Goal: Task Accomplishment & Management: Manage account settings

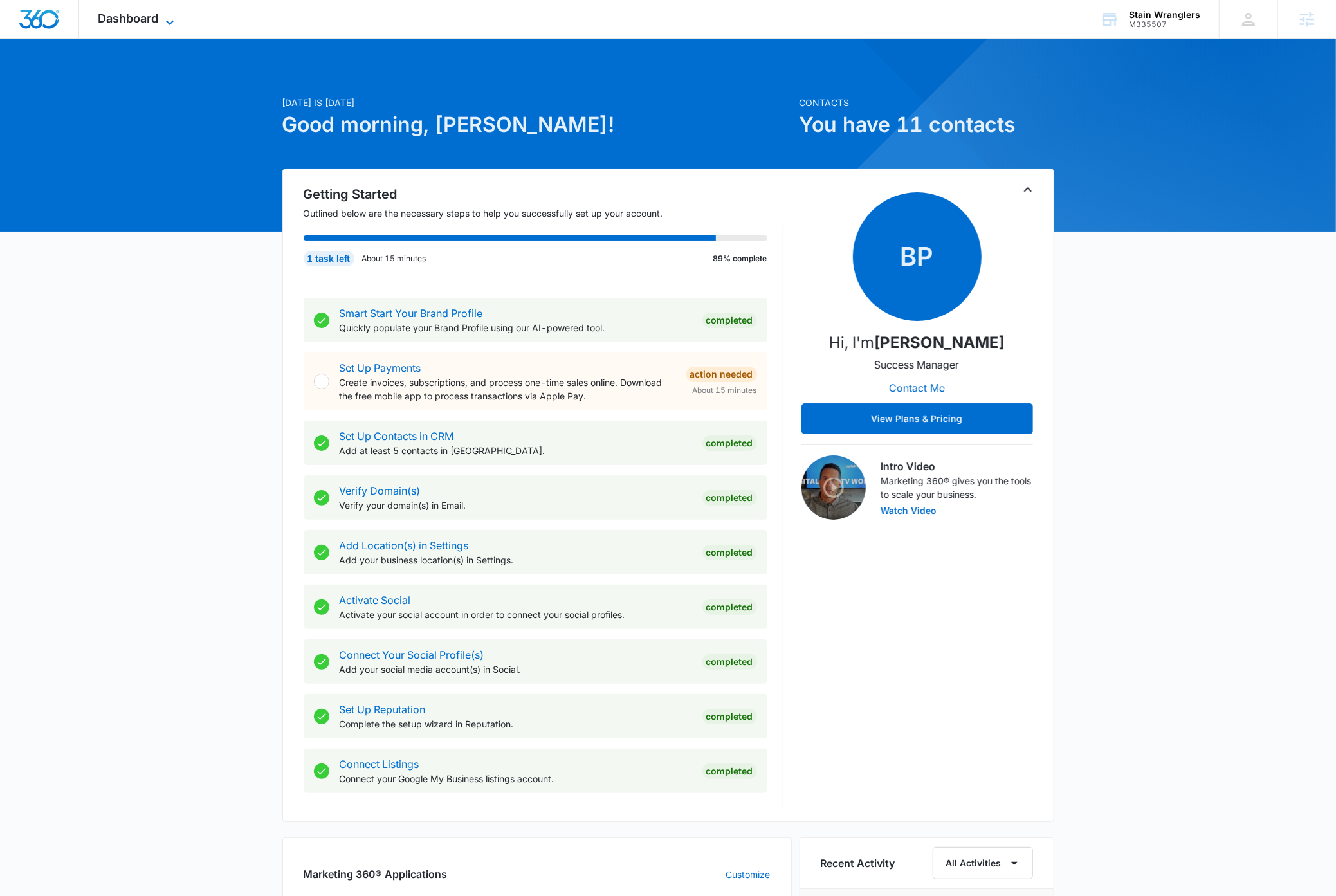
click at [172, 20] on icon at bounding box center [170, 22] width 16 height 16
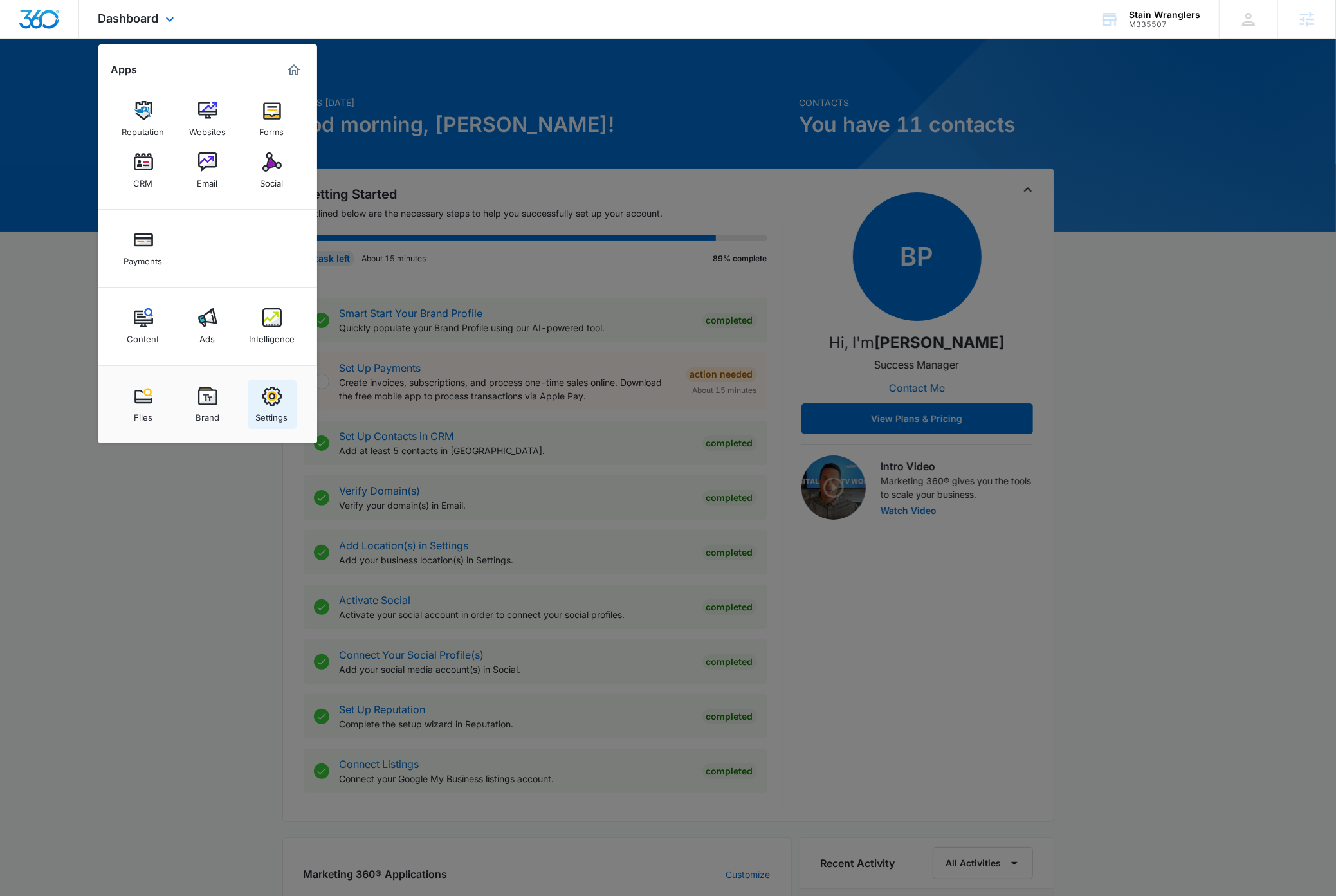
click at [276, 413] on div "Settings" at bounding box center [271, 414] width 32 height 16
select select "46"
select select "US"
select select "America/Phoenix"
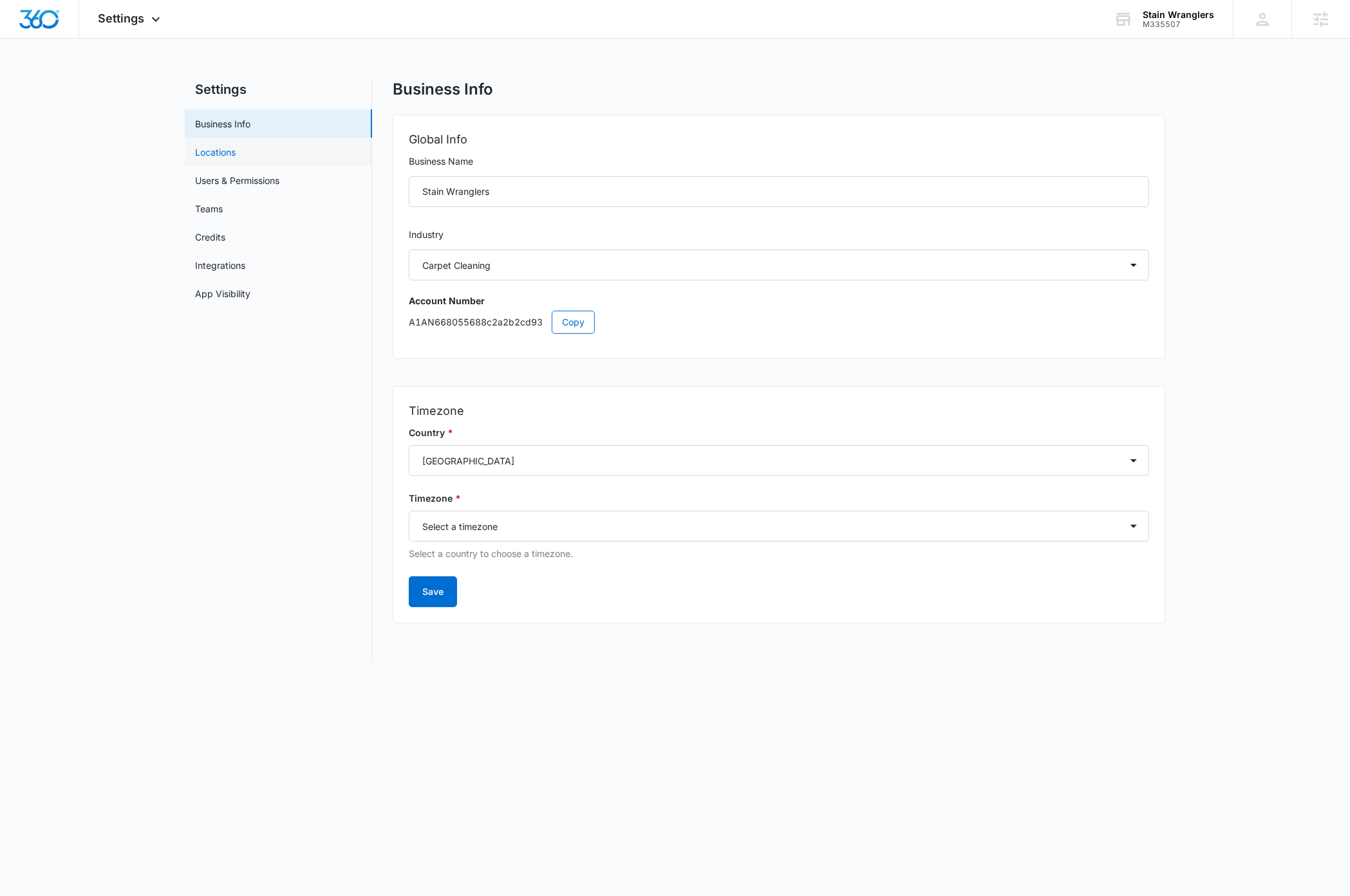
click at [226, 152] on link "Locations" at bounding box center [215, 152] width 41 height 13
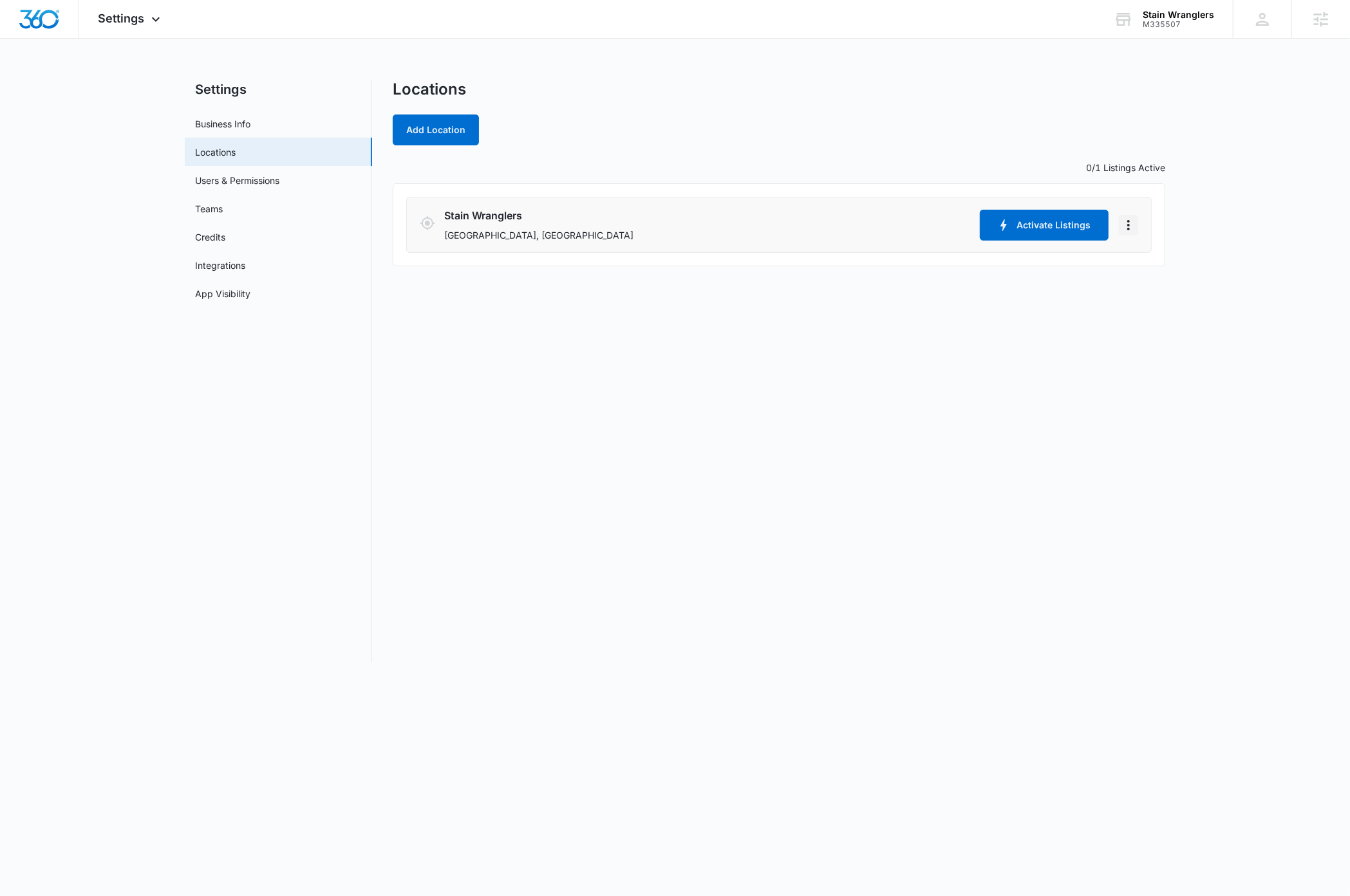
click at [1135, 231] on icon "Actions" at bounding box center [1128, 225] width 16 height 16
click at [1138, 264] on link "Edit" at bounding box center [1142, 261] width 16 height 11
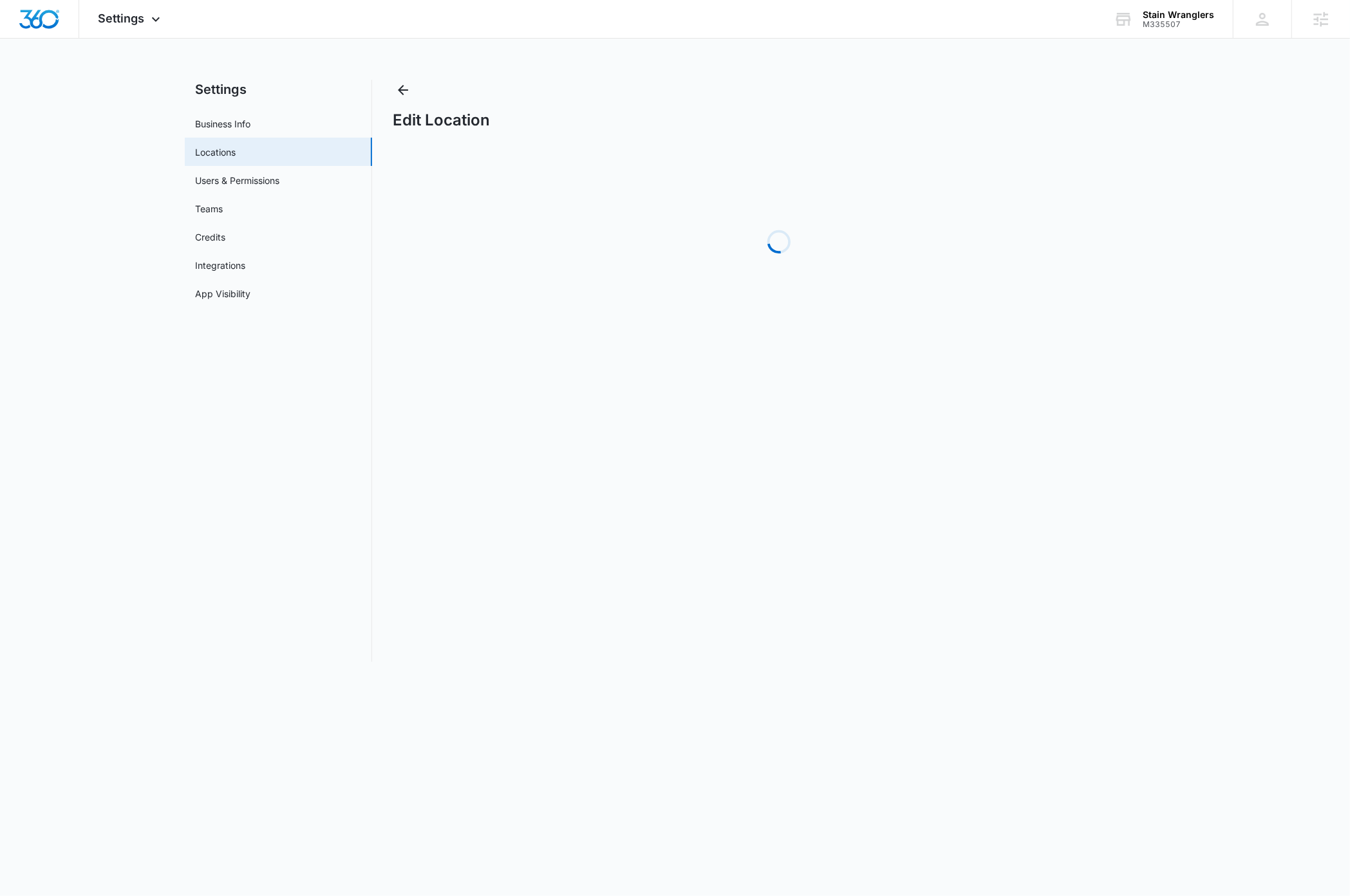
select select "[US_STATE]"
select select "2024"
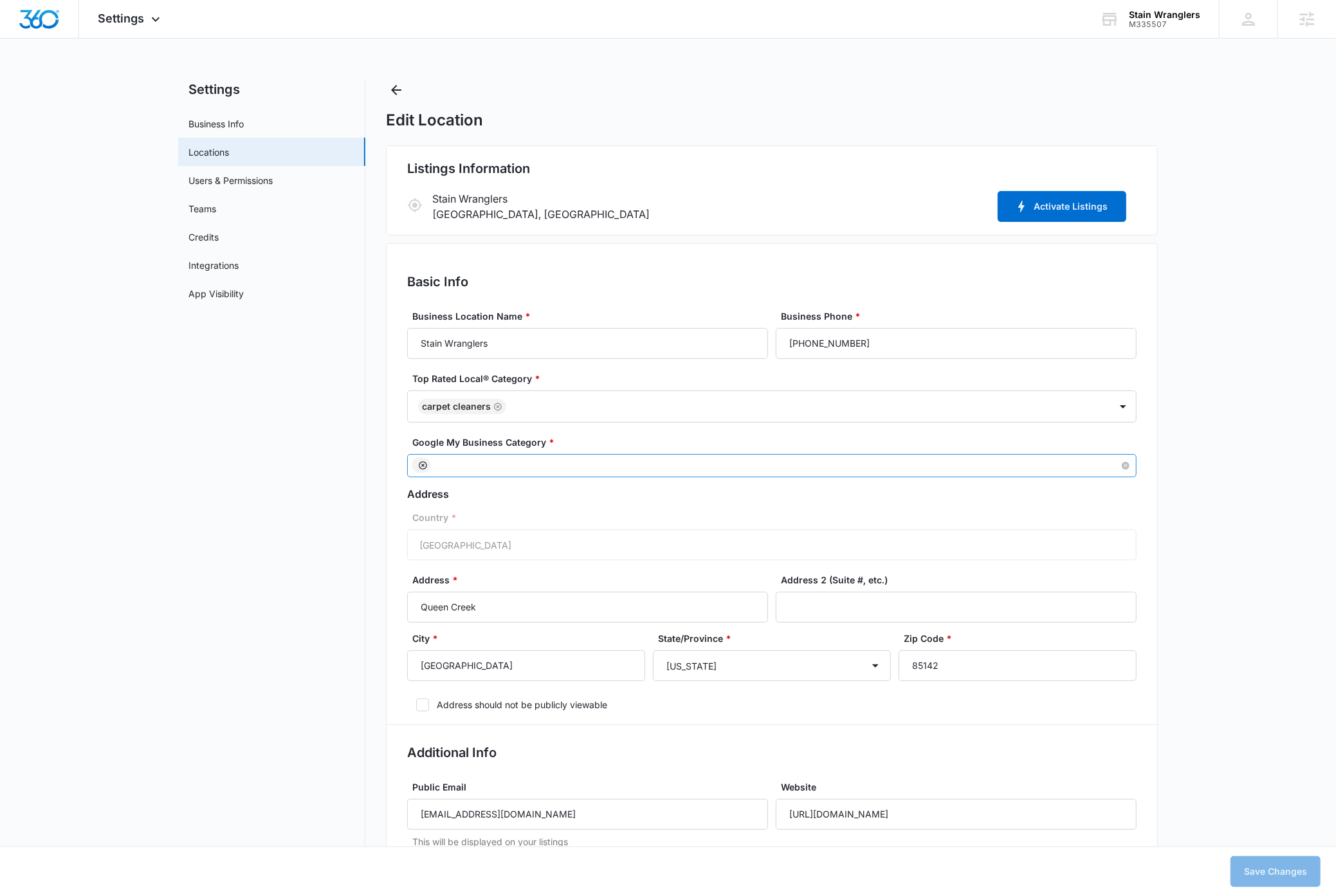
click at [423, 467] on icon "Remove" at bounding box center [422, 465] width 10 height 10
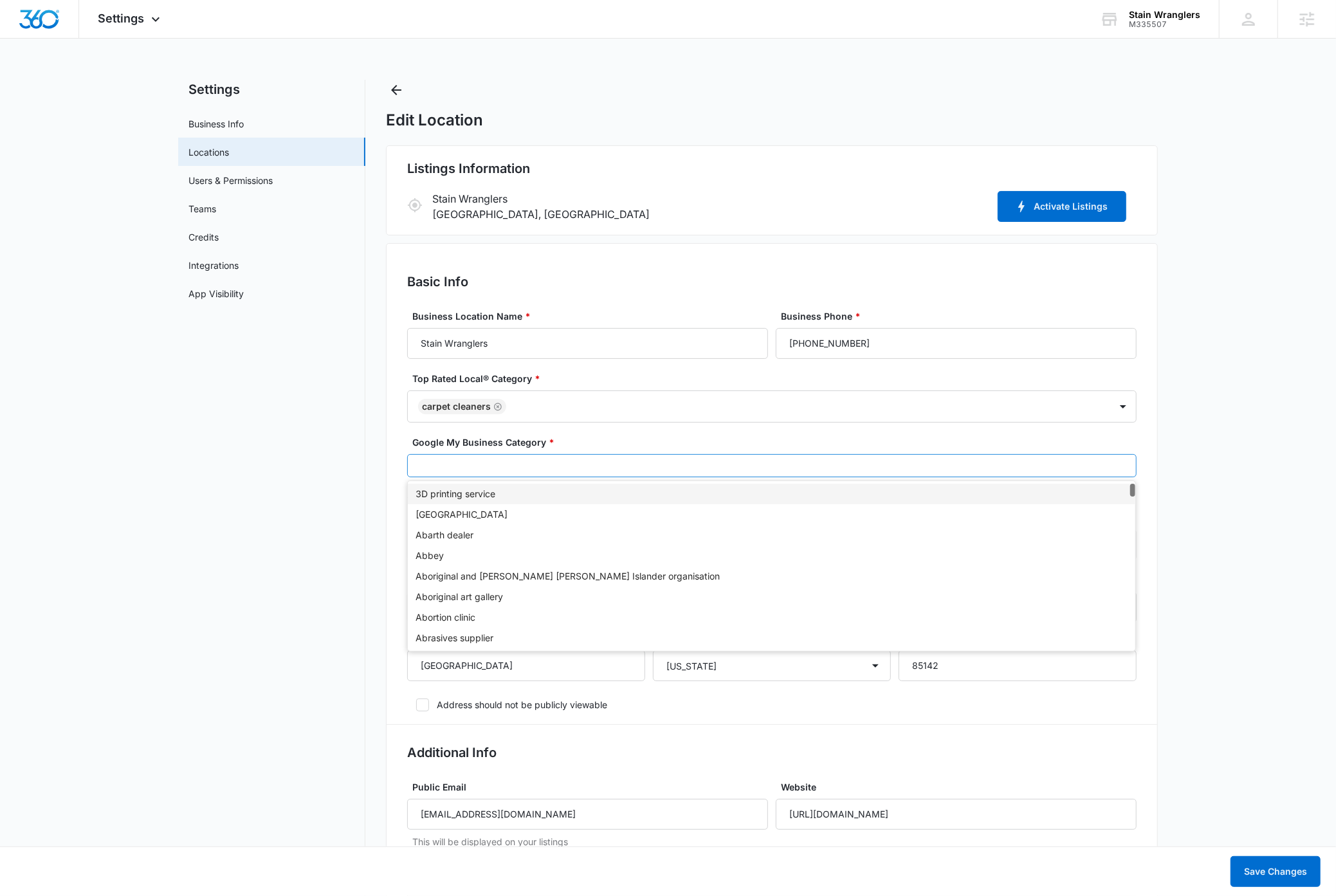
click at [433, 468] on div at bounding box center [767, 465] width 709 height 16
type input "carpet"
click at [442, 496] on div "Carpet cleaning service" at bounding box center [772, 494] width 712 height 14
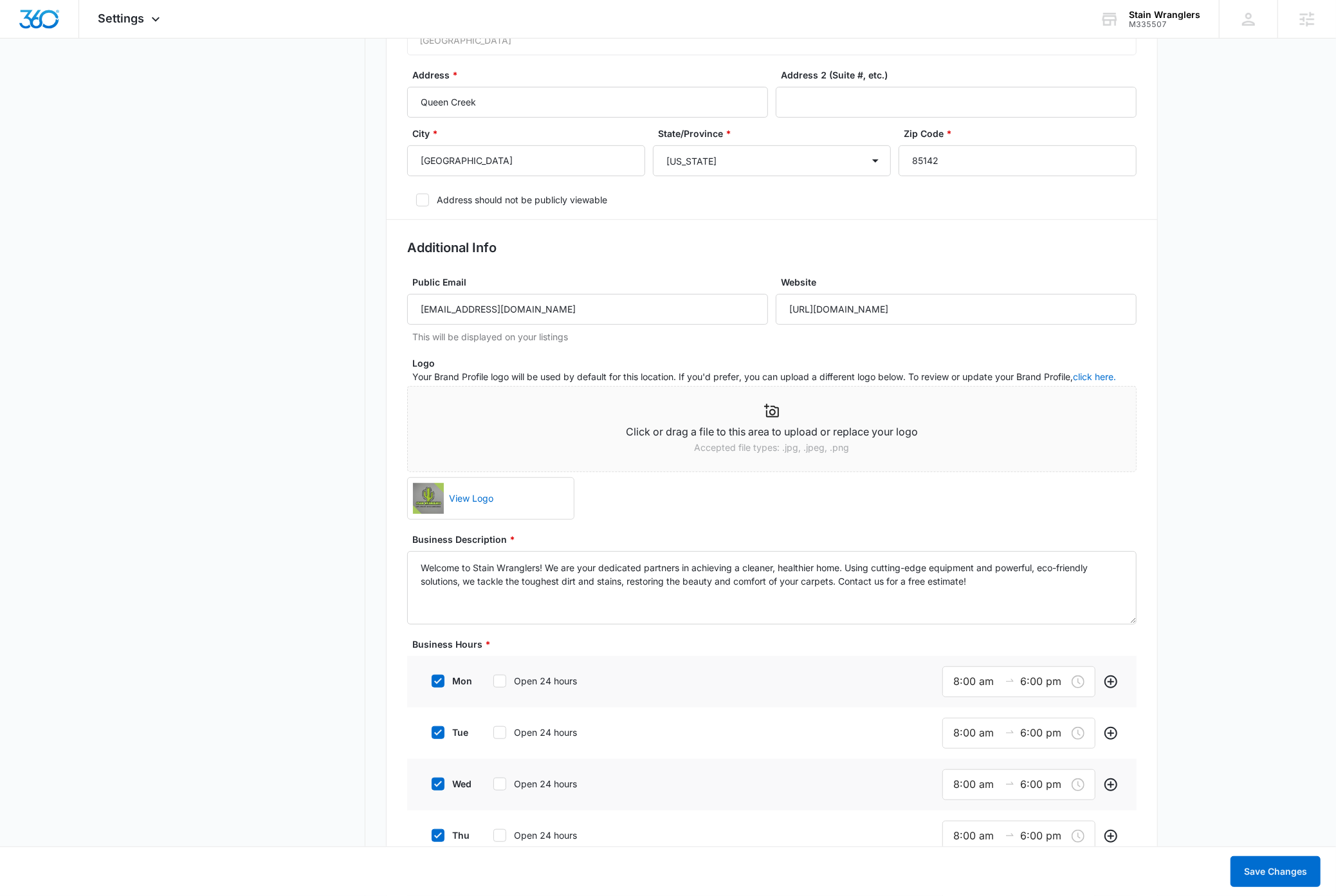
scroll to position [508, 0]
click at [479, 500] on link "View Logo" at bounding box center [506, 496] width 125 height 28
click at [560, 501] on link "View Logo" at bounding box center [506, 496] width 125 height 28
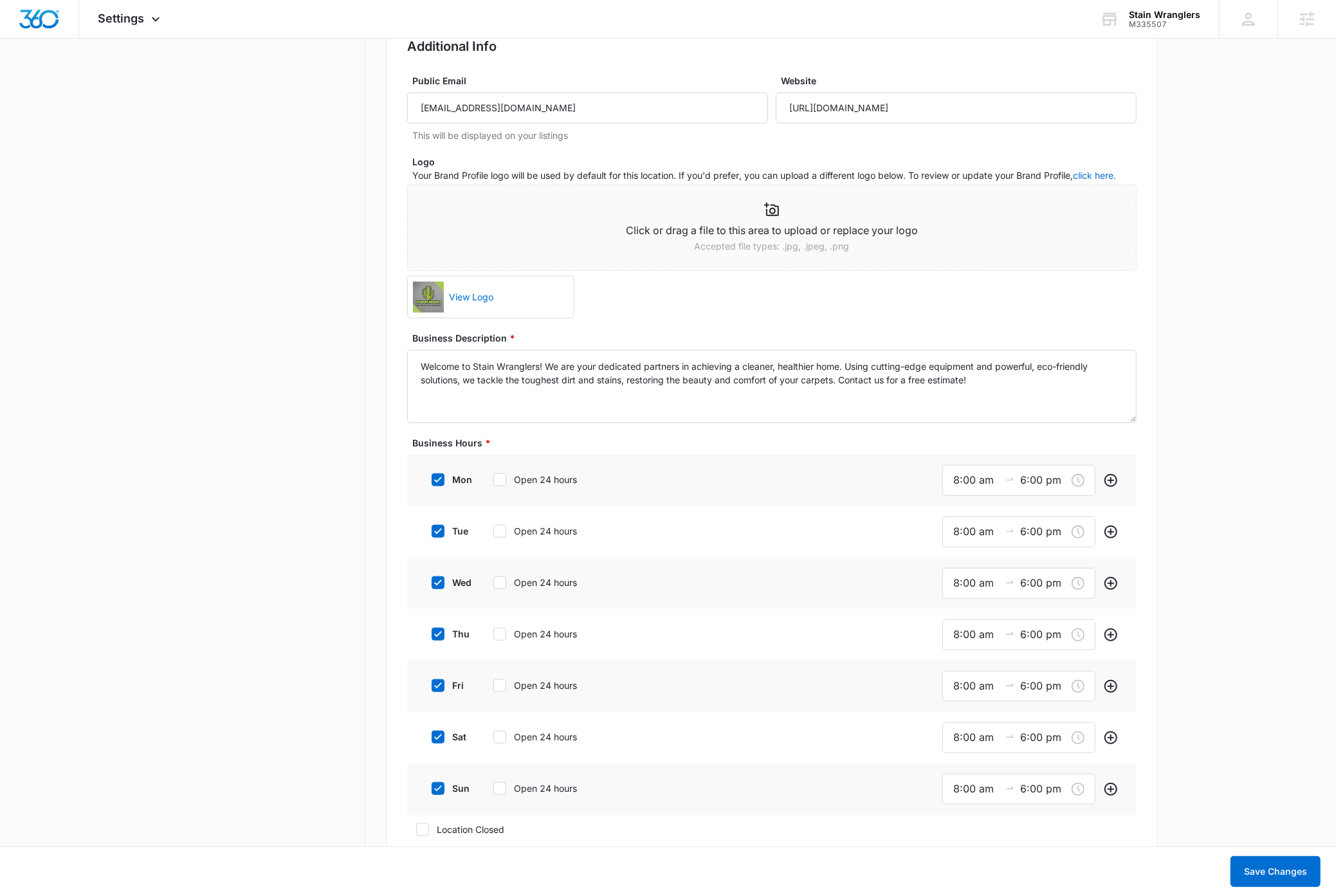
scroll to position [0, 0]
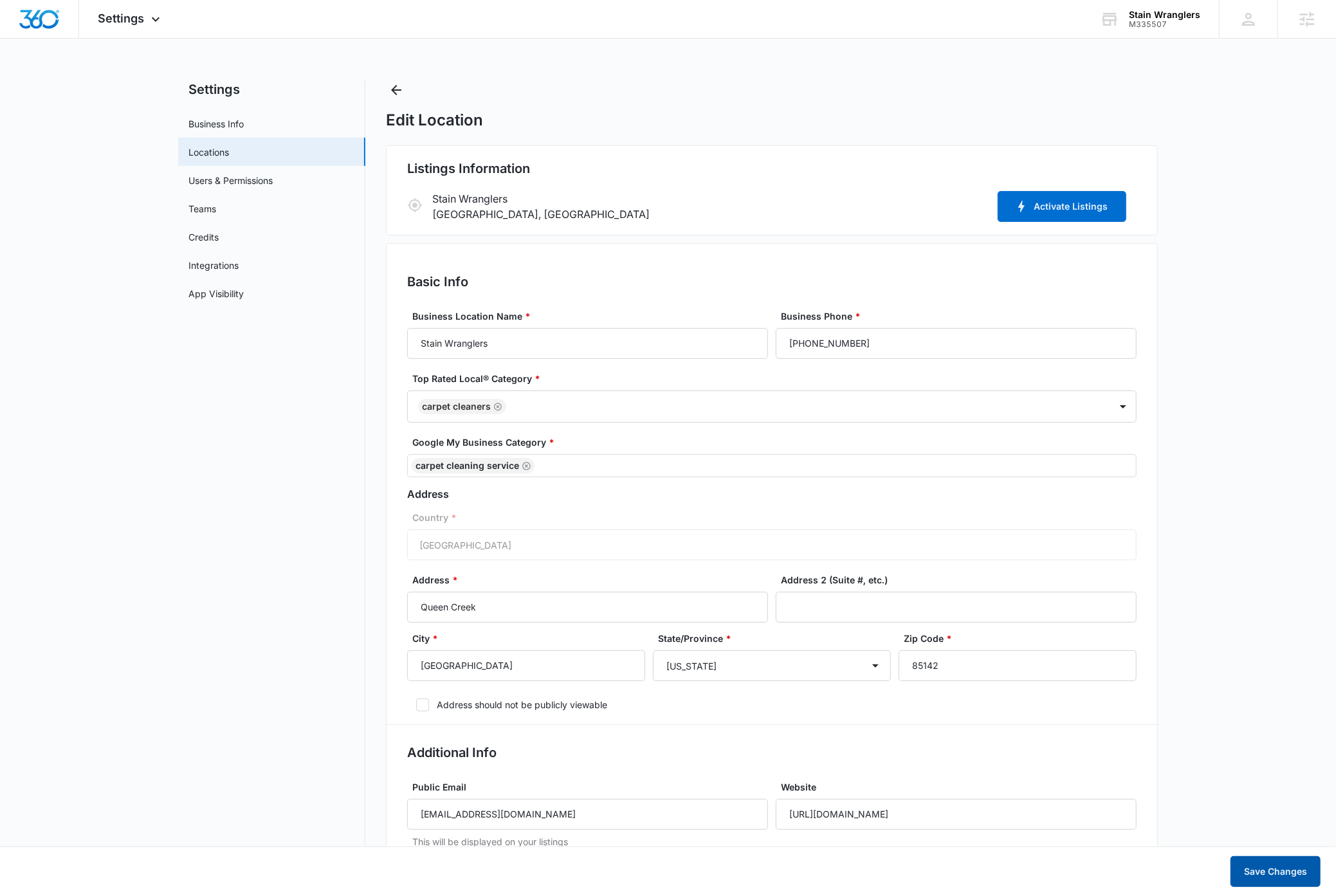
click at [1306, 868] on button "Save Changes" at bounding box center [1275, 872] width 90 height 31
click at [898, 120] on div "Edit Location" at bounding box center [772, 120] width 772 height 19
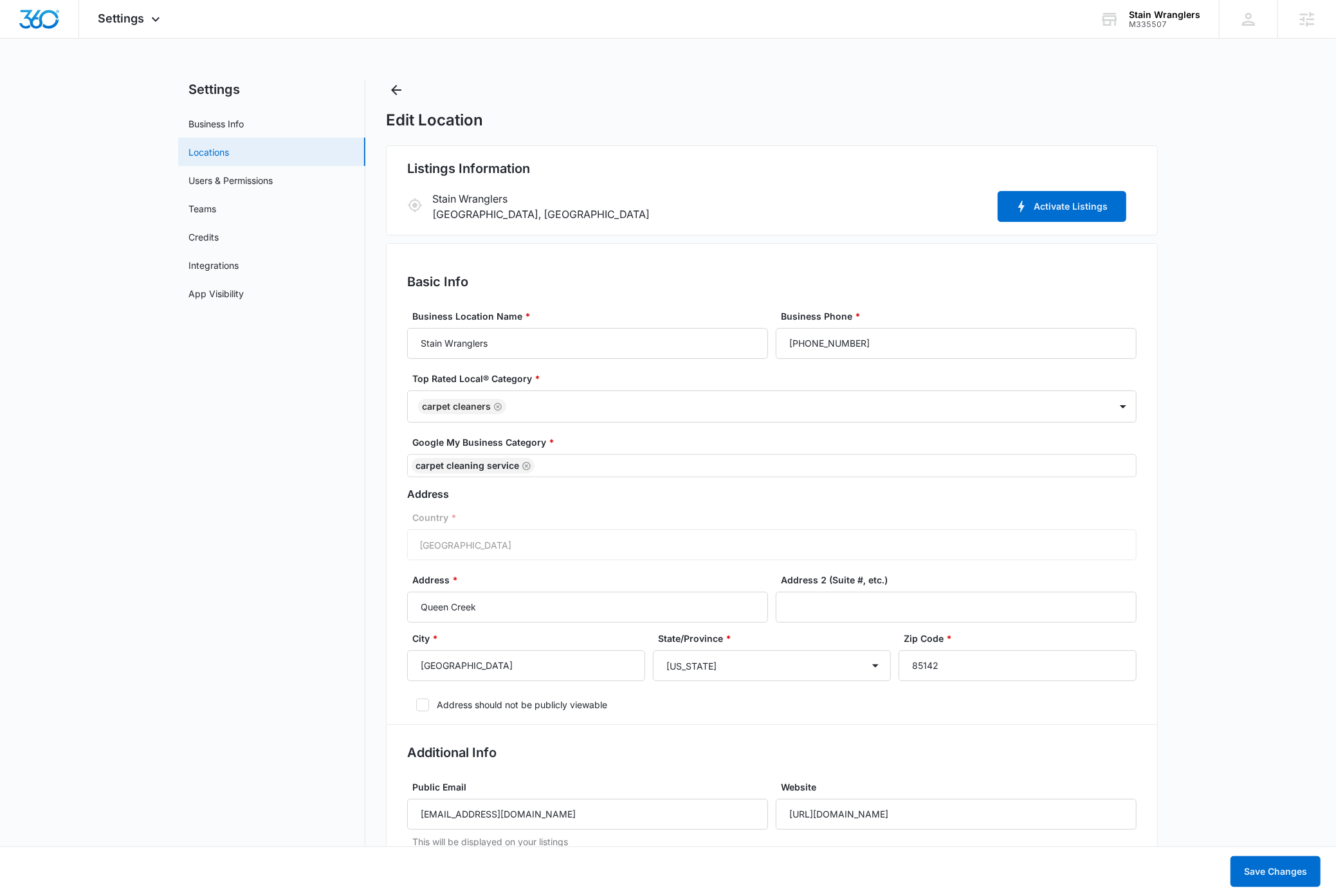
click at [208, 150] on link "Locations" at bounding box center [209, 152] width 41 height 13
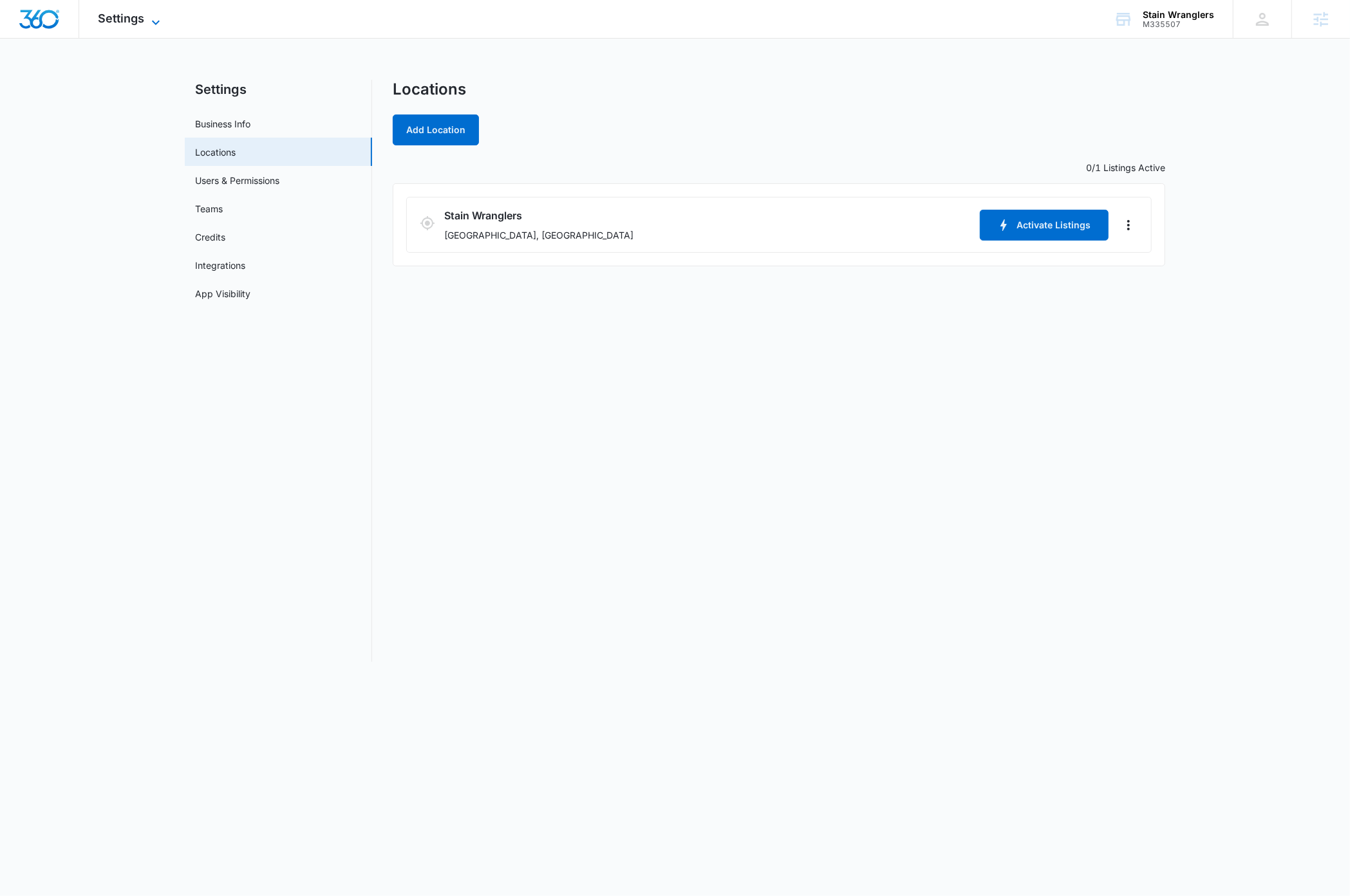
click at [144, 19] on span "Settings" at bounding box center [121, 19] width 46 height 13
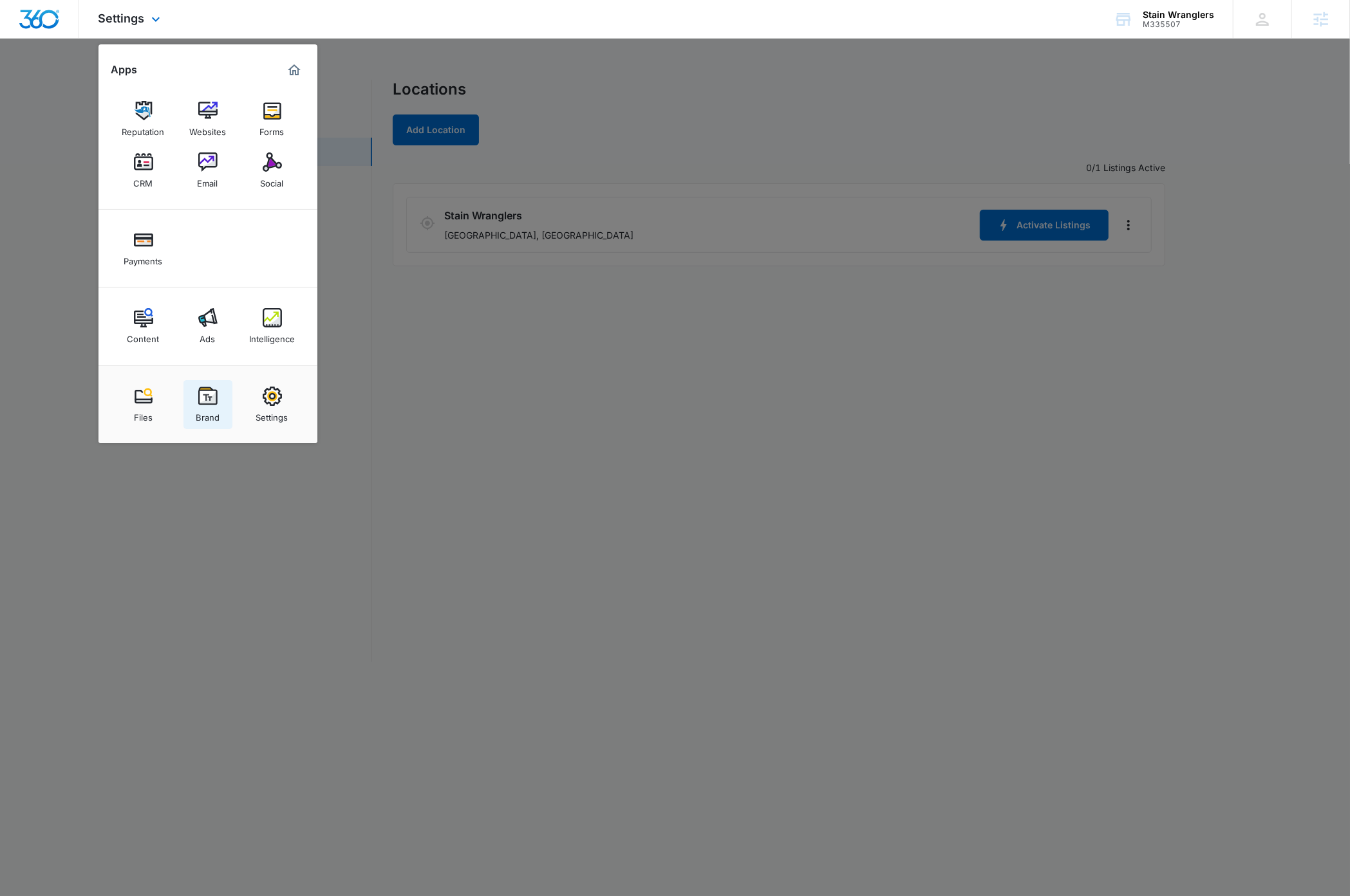
click at [210, 413] on div "Brand" at bounding box center [208, 414] width 24 height 16
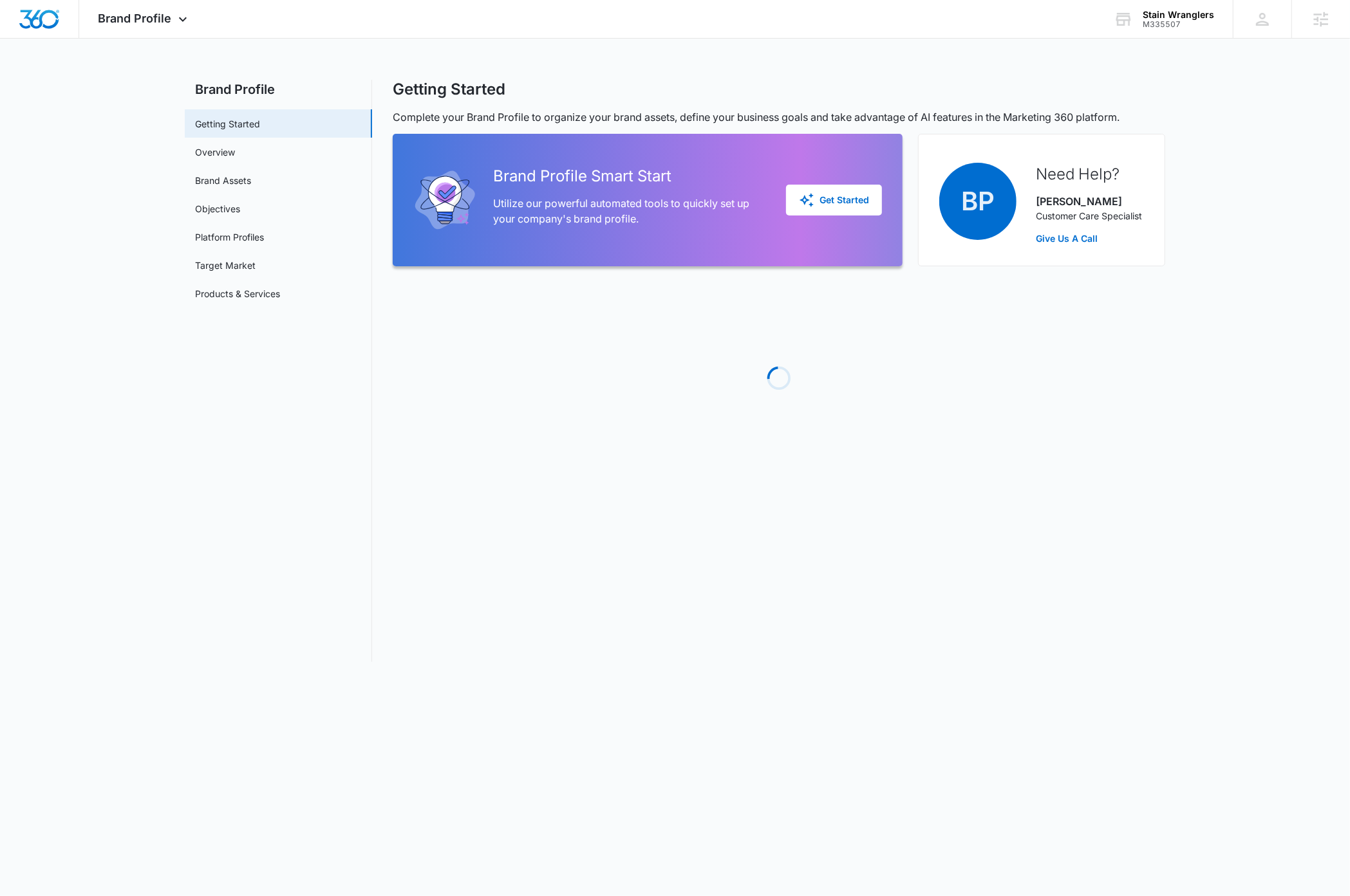
click at [156, 475] on main "Brand Profile Getting Started Overview Brand Assets Objectives Platform Profile…" at bounding box center [675, 378] width 1350 height 598
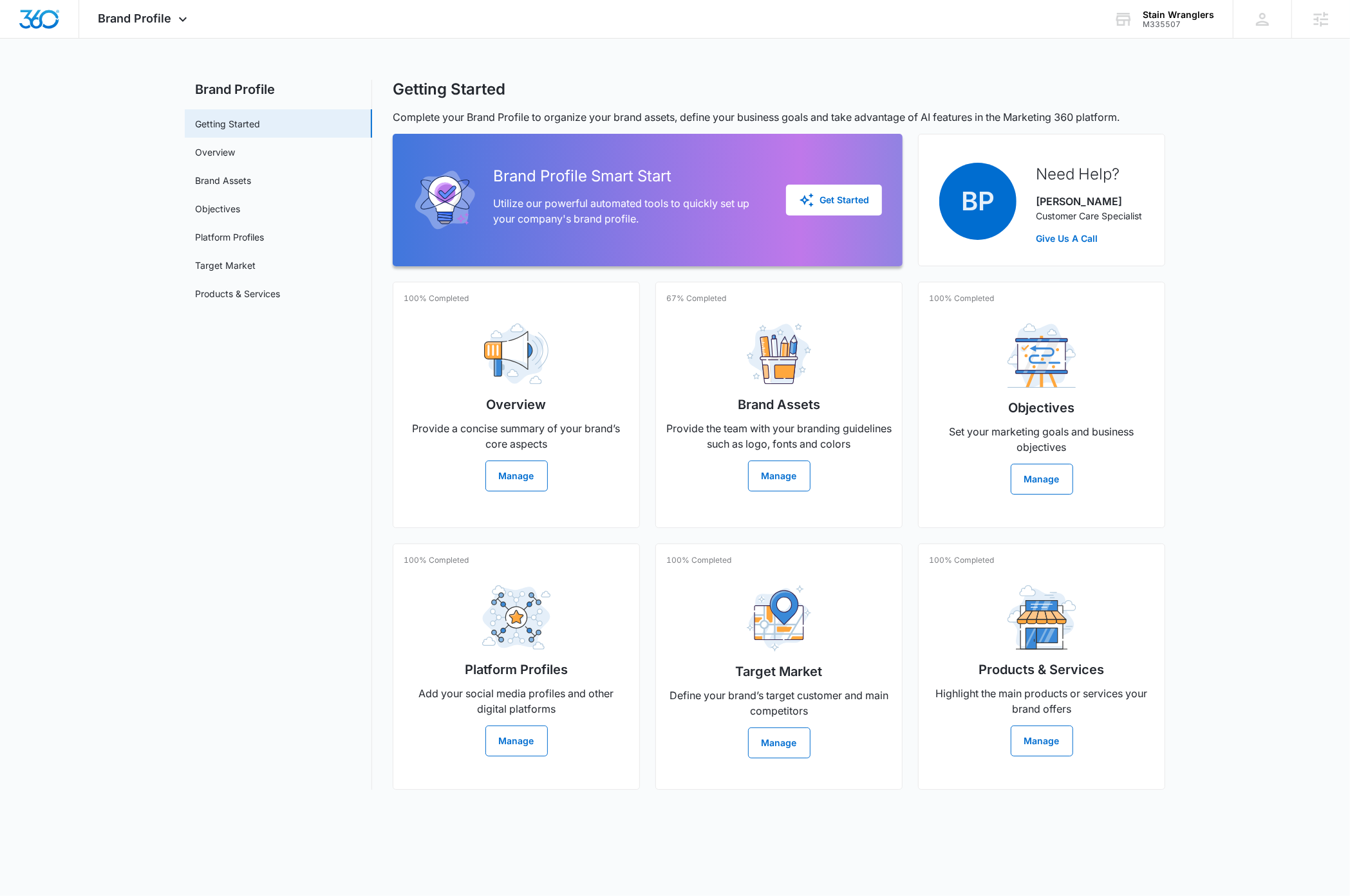
click at [163, 465] on main "Brand Profile Getting Started Overview Brand Assets Objectives Platform Profile…" at bounding box center [675, 442] width 1350 height 726
click at [788, 480] on button "Manage" at bounding box center [780, 477] width 62 height 31
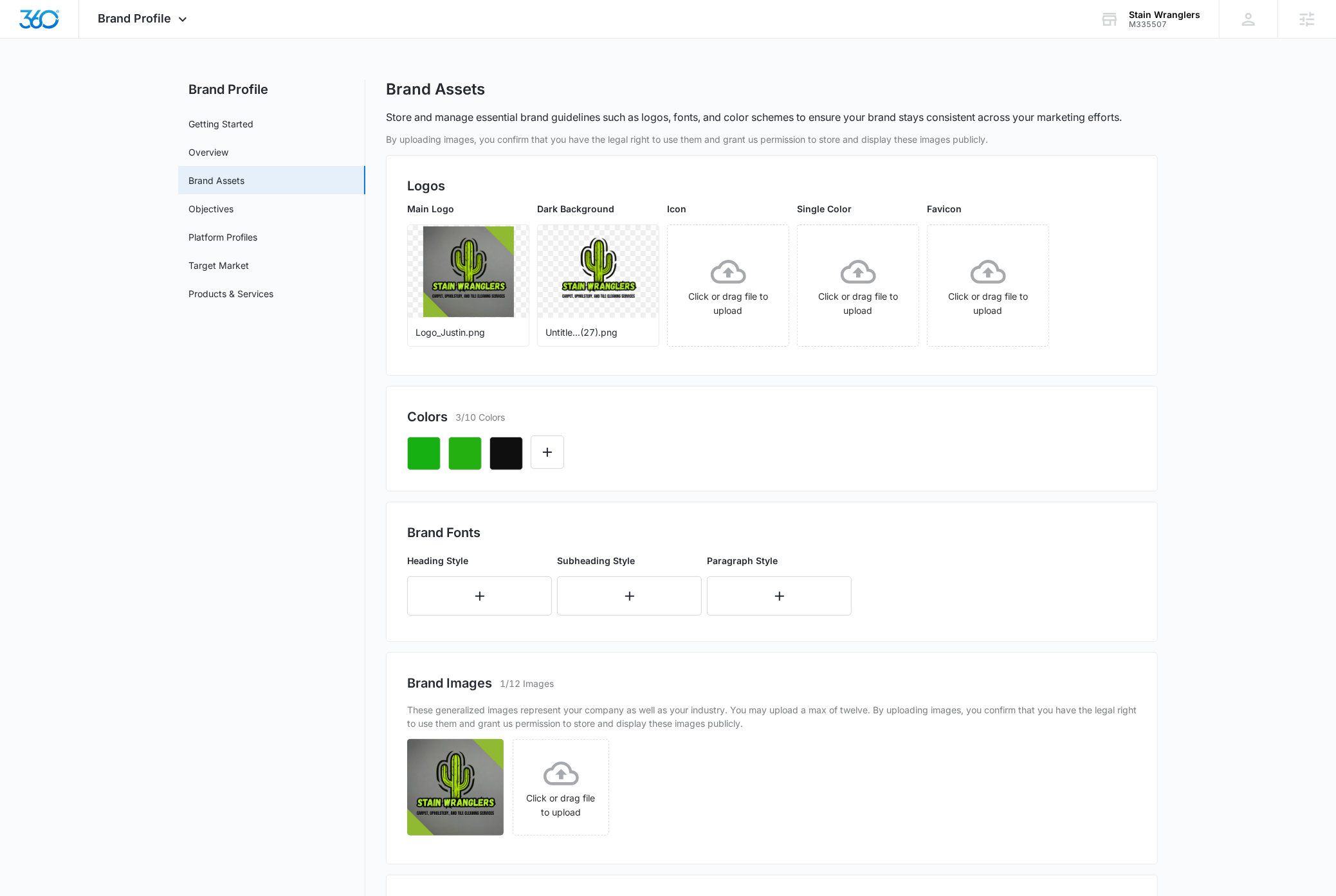
click at [246, 561] on nav "Brand Profile Getting Started Overview Brand Assets Objectives Platform Profile…" at bounding box center [272, 761] width 187 height 1364
click at [514, 240] on icon "More" at bounding box center [511, 240] width 16 height 16
click at [536, 275] on div "Download" at bounding box center [538, 277] width 42 height 9
click at [219, 123] on link "Getting Started" at bounding box center [221, 123] width 65 height 13
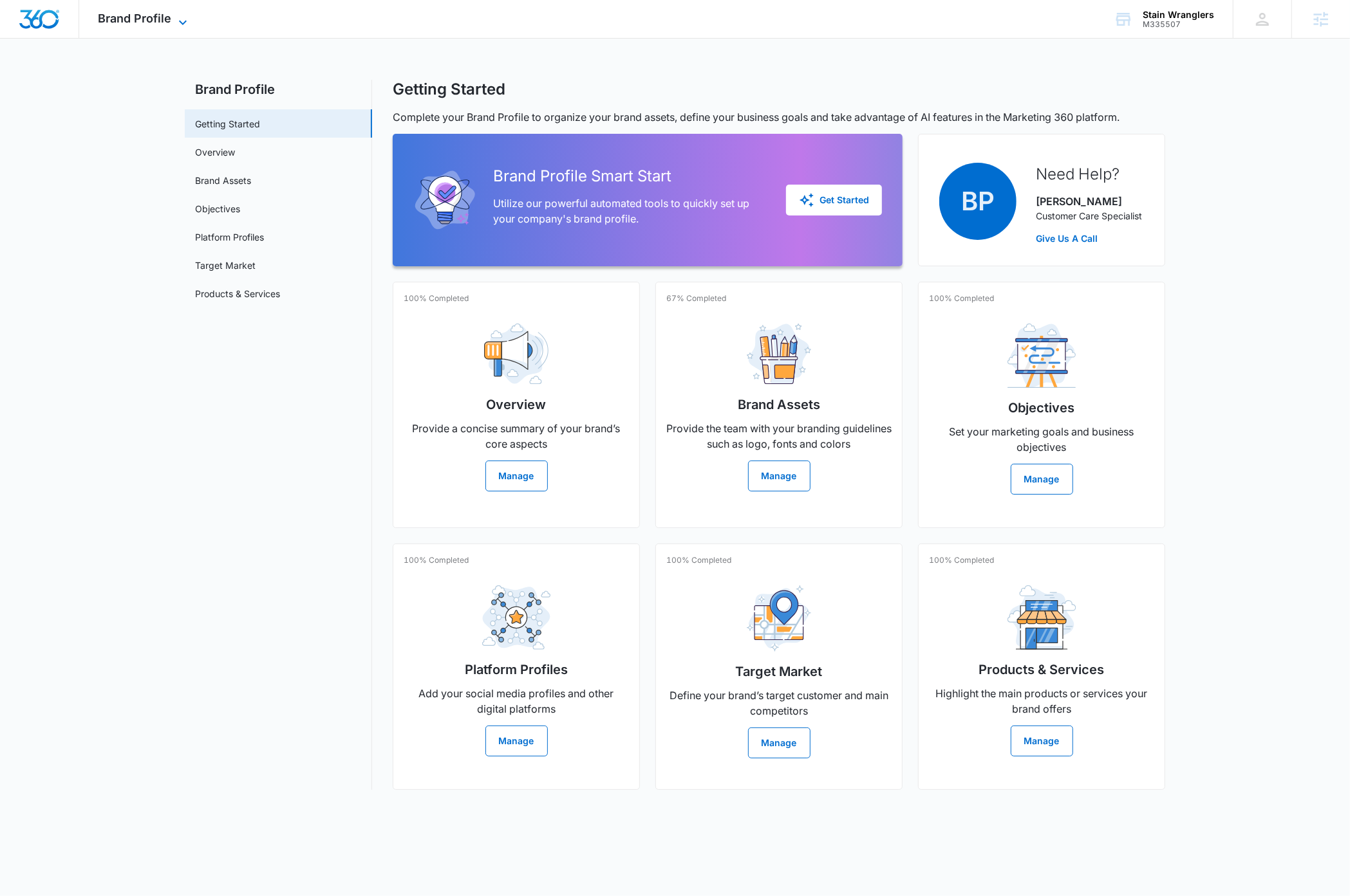
click at [150, 16] on span "Brand Profile" at bounding box center [135, 19] width 74 height 13
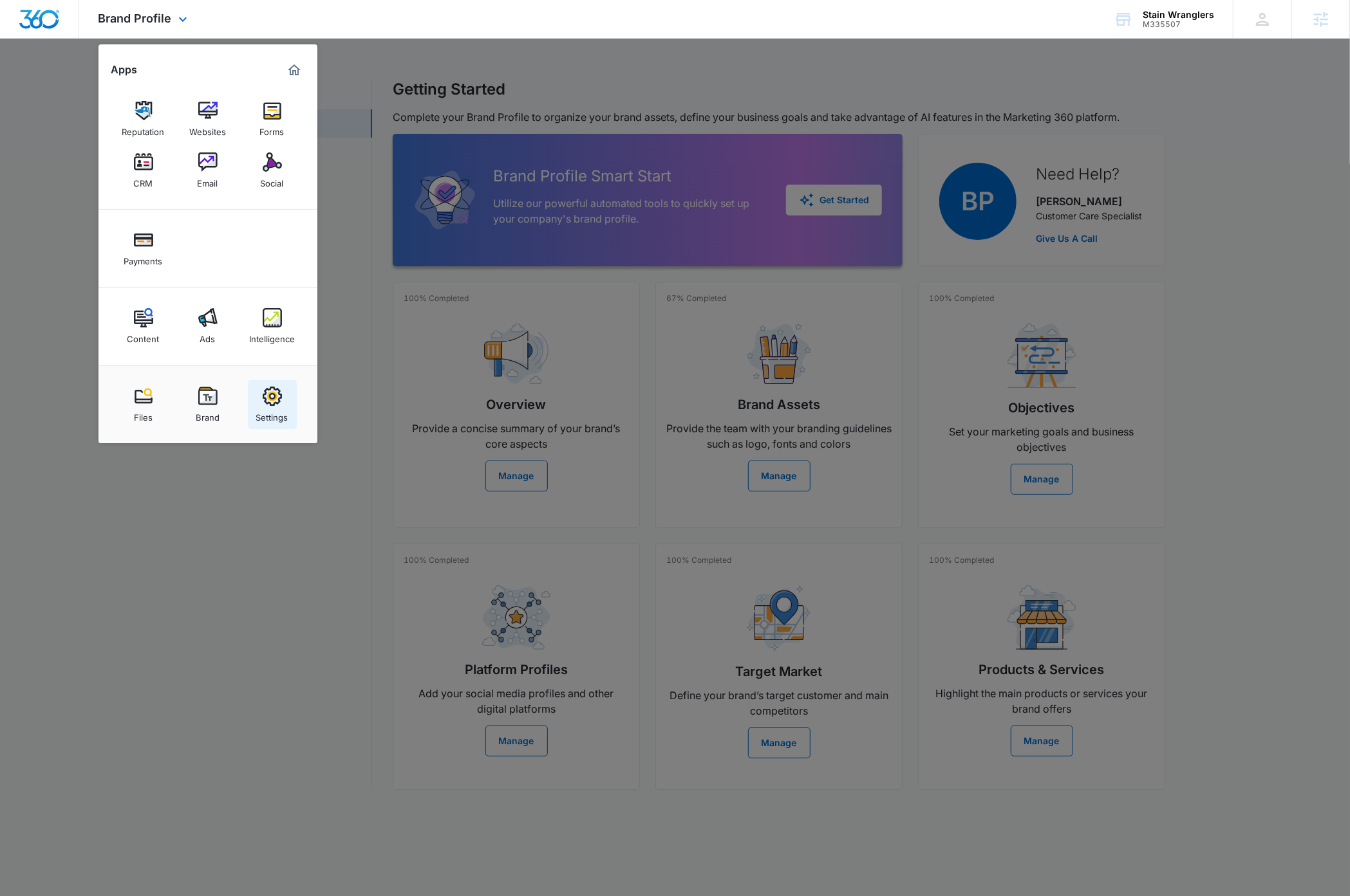
click at [278, 409] on div "Settings" at bounding box center [271, 414] width 32 height 16
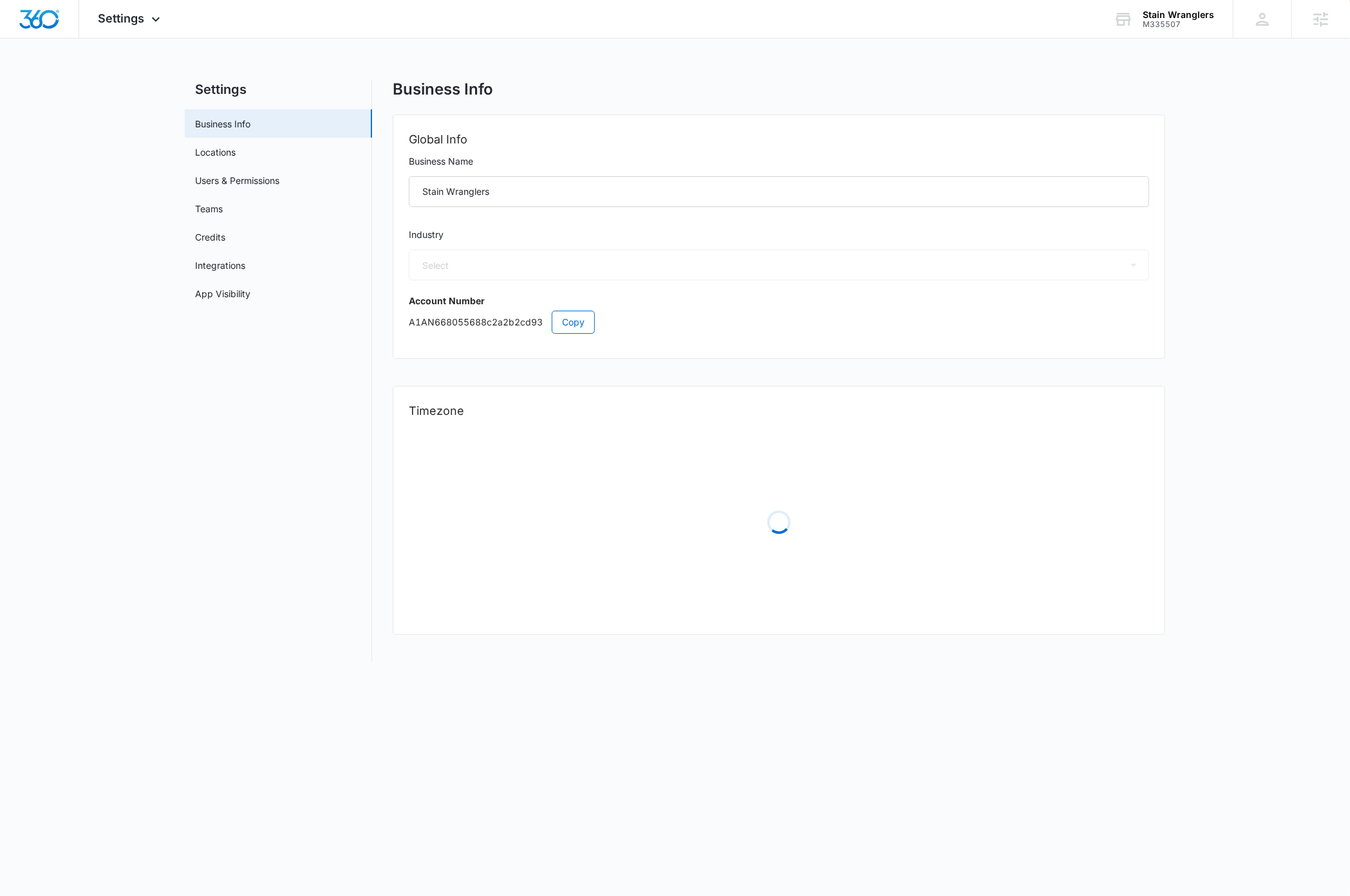
select select "46"
select select "US"
select select "America/Phoenix"
click at [225, 150] on link "Locations" at bounding box center [215, 152] width 41 height 13
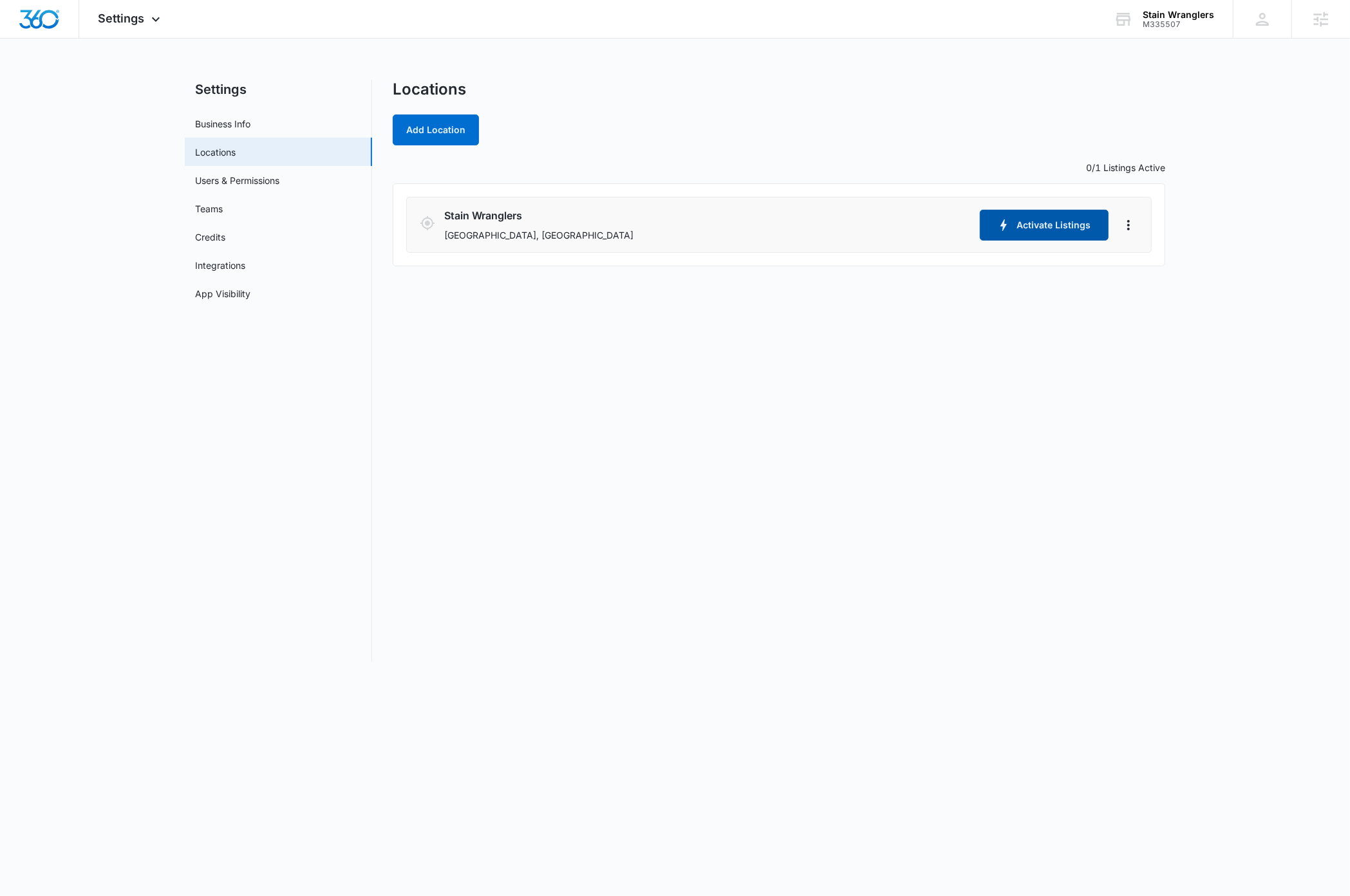
click at [1047, 226] on button "Activate Listings" at bounding box center [1044, 225] width 129 height 31
click at [149, 11] on div "Settings Apps Reputation Websites Forms CRM Email Social Payments Content Ads I…" at bounding box center [130, 19] width 103 height 38
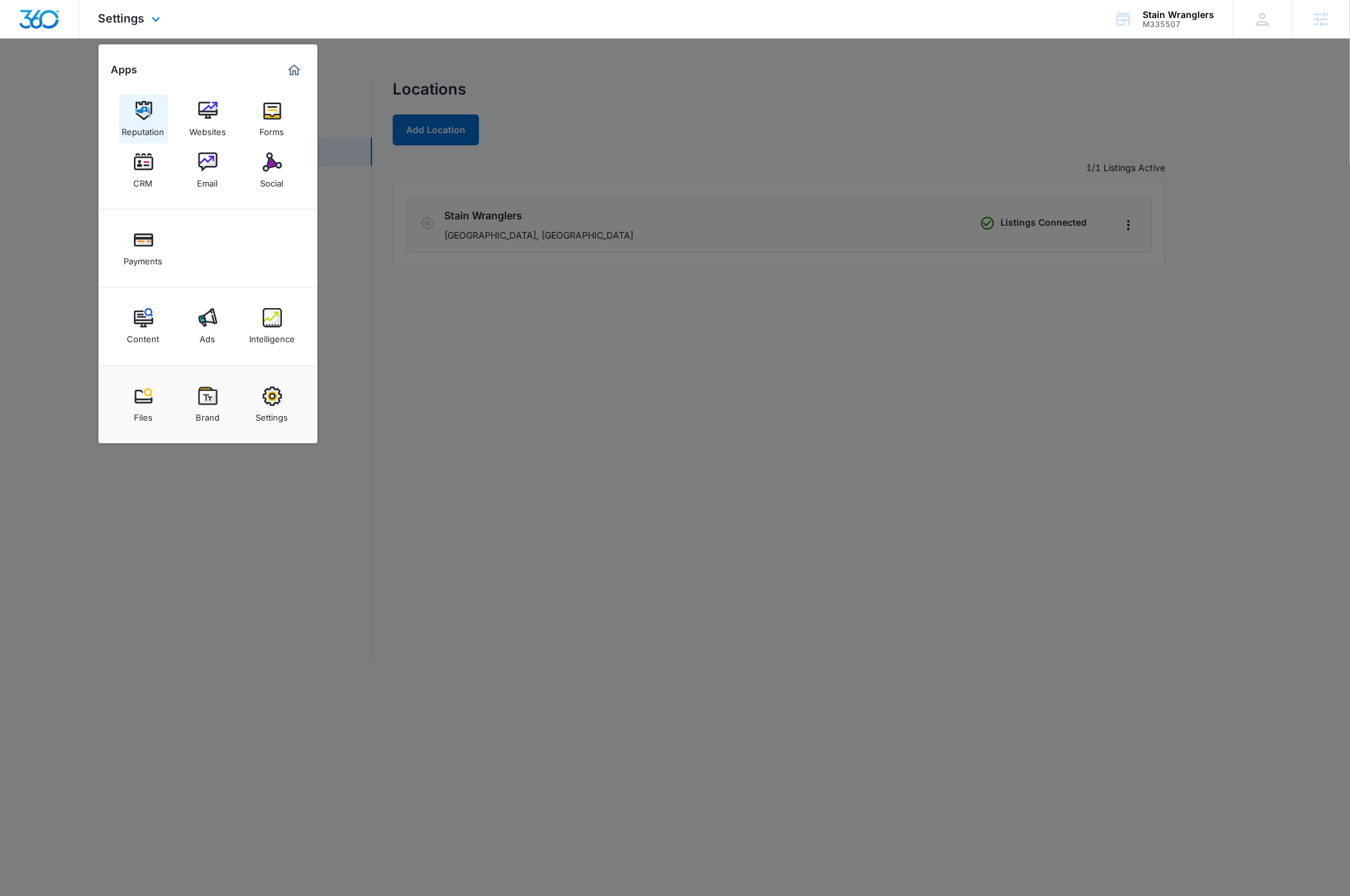
click at [135, 115] on img at bounding box center [144, 111] width 19 height 19
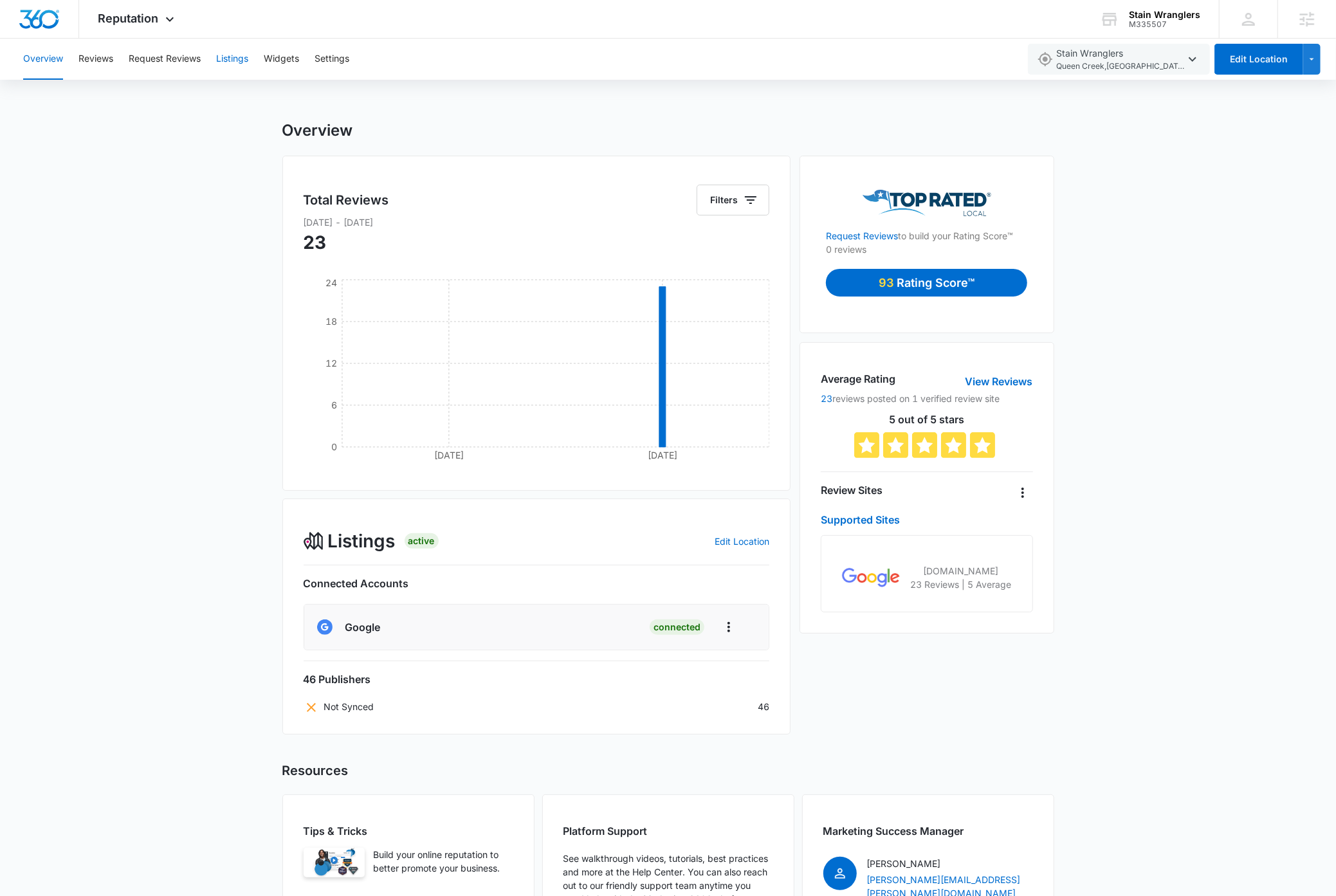
click at [233, 58] on button "Listings" at bounding box center [232, 59] width 32 height 41
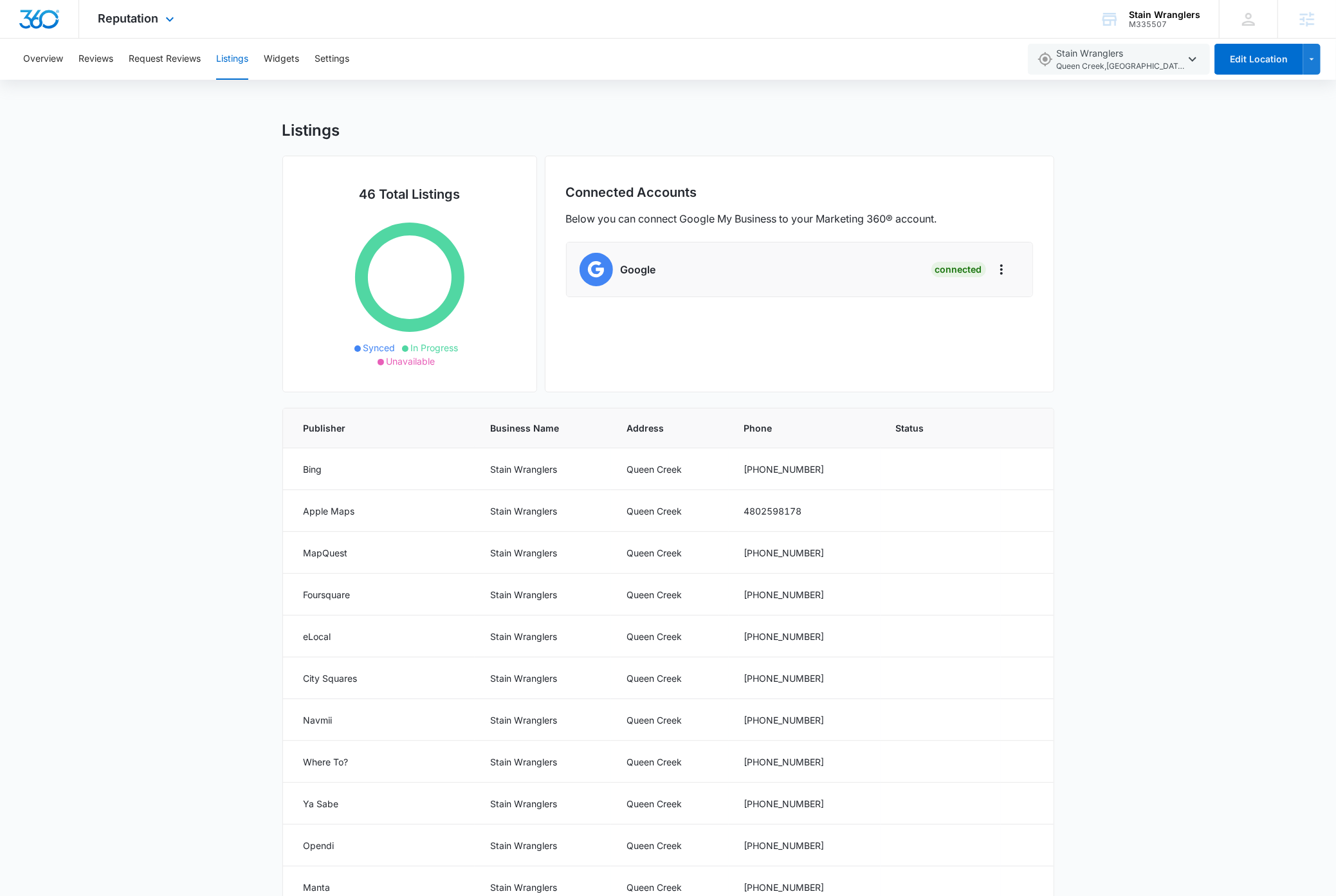
click at [36, 19] on img "Dashboard" at bounding box center [39, 19] width 41 height 19
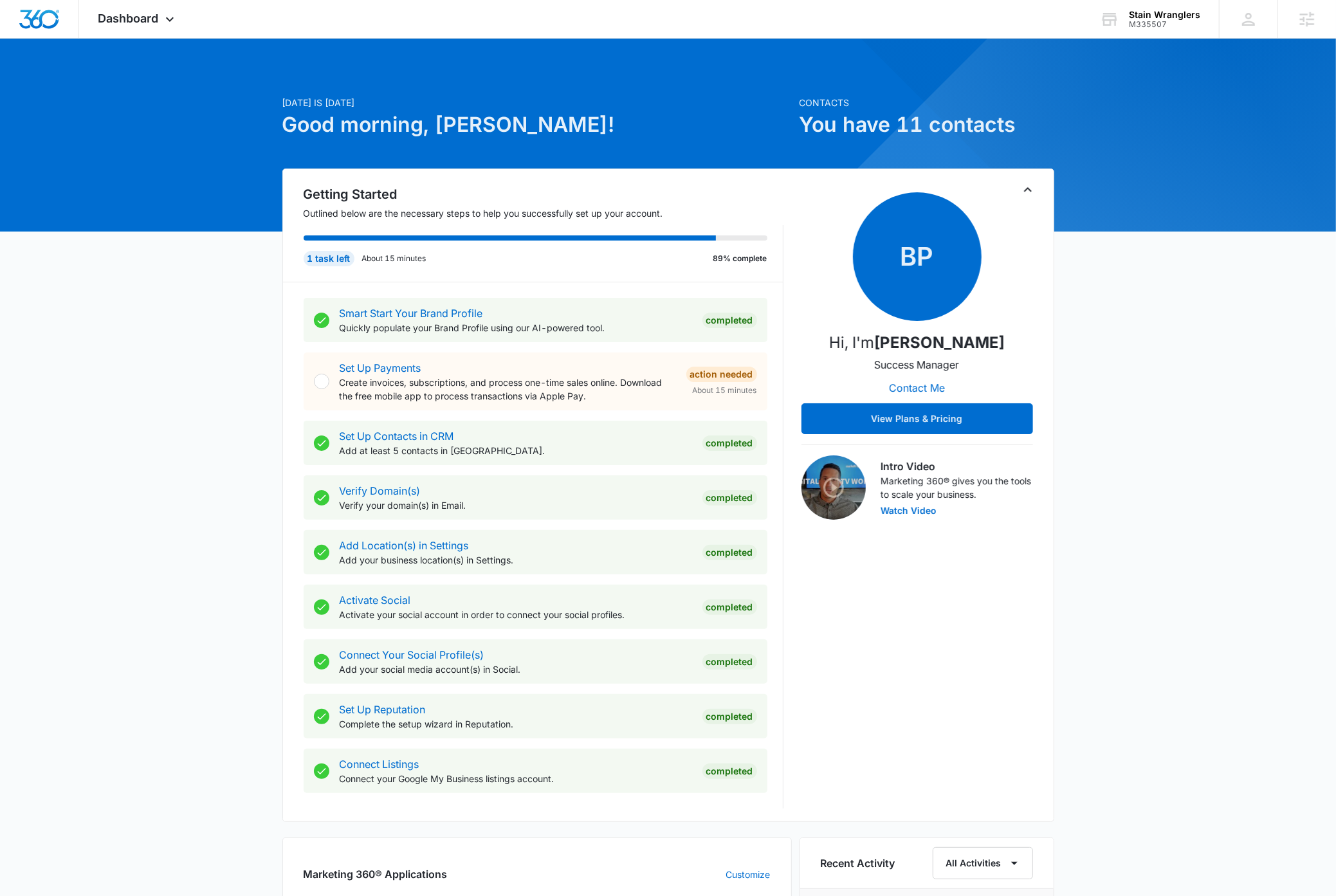
click at [1219, 481] on div "Today is Friday, September 12th Good morning, Dave! Contacts You have 11 contac…" at bounding box center [668, 779] width 1336 height 1447
